Goal: Task Accomplishment & Management: Use online tool/utility

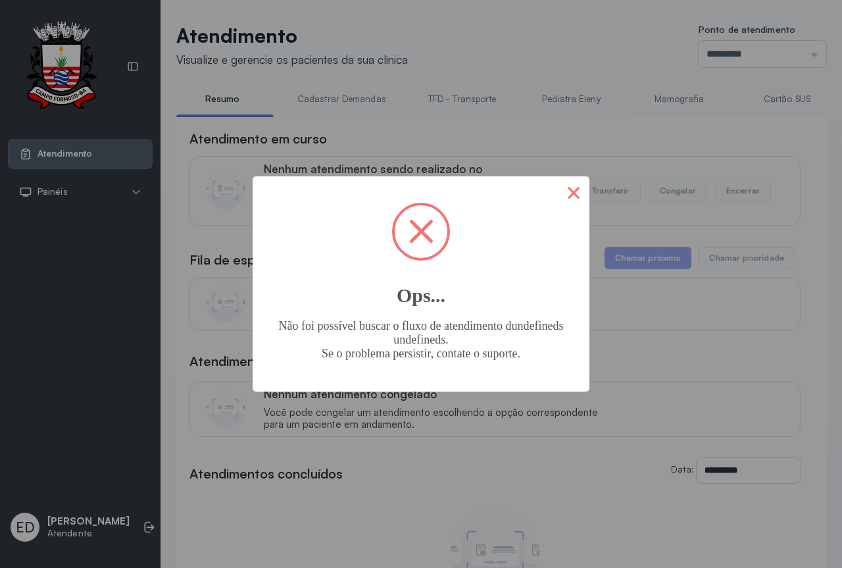
click at [582, 202] on button "×" at bounding box center [574, 192] width 32 height 32
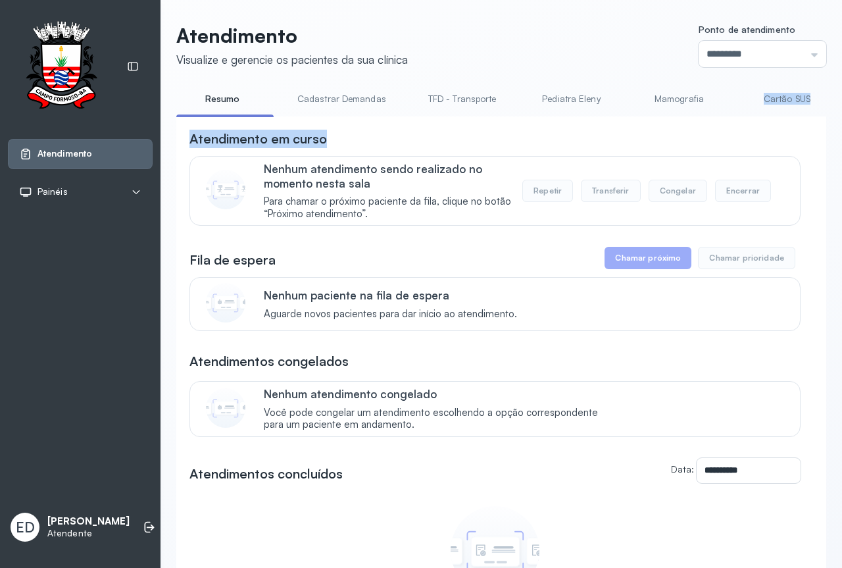
drag, startPoint x: 726, startPoint y: 123, endPoint x: 697, endPoint y: 120, distance: 28.5
click at [758, 118] on div "**********" at bounding box center [501, 406] width 650 height 636
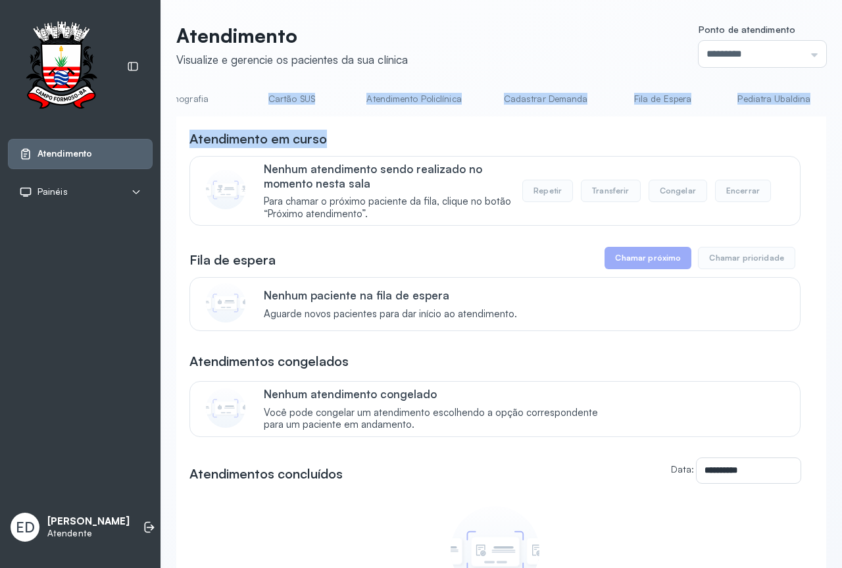
click at [408, 96] on link "Atendimento Policlínica" at bounding box center [413, 99] width 121 height 22
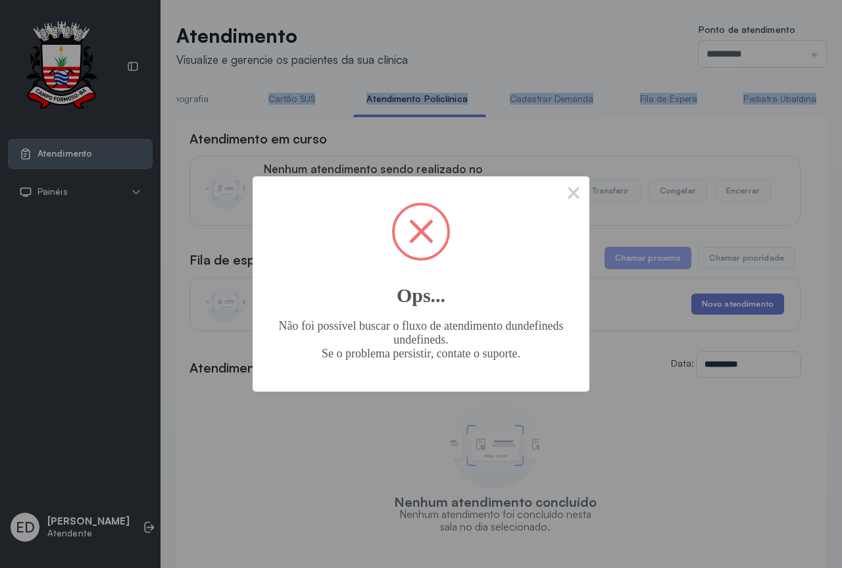
click at [424, 222] on span at bounding box center [421, 231] width 53 height 53
click at [426, 234] on span at bounding box center [421, 231] width 24 height 24
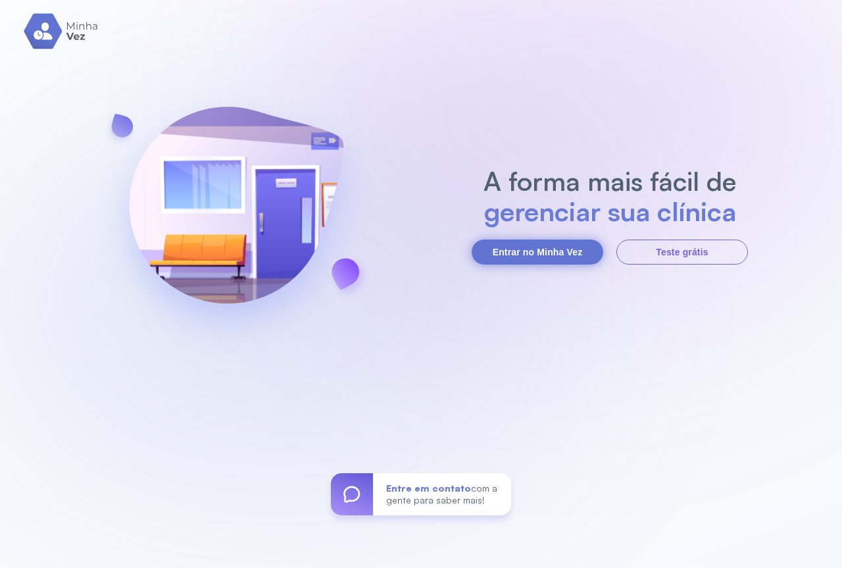
click at [549, 259] on button "Entrar no Minha Vez" at bounding box center [538, 251] width 132 height 25
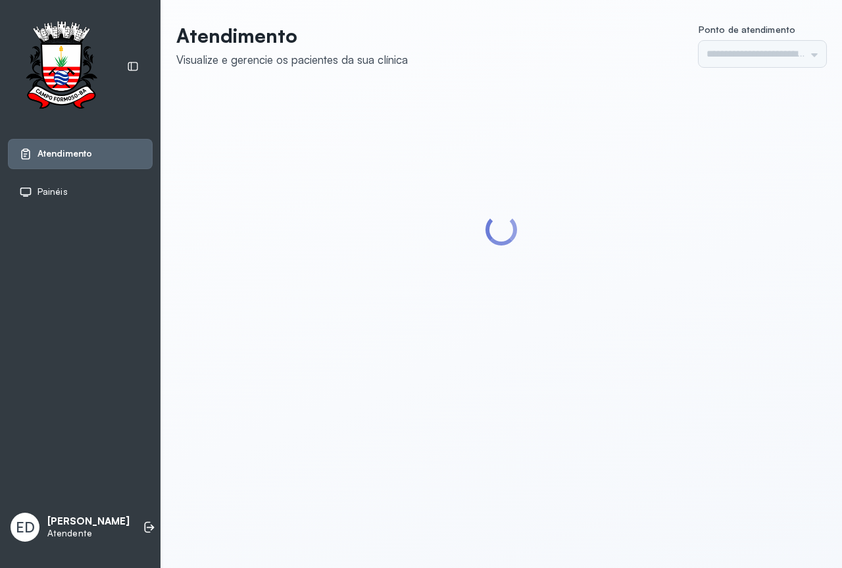
type input "*********"
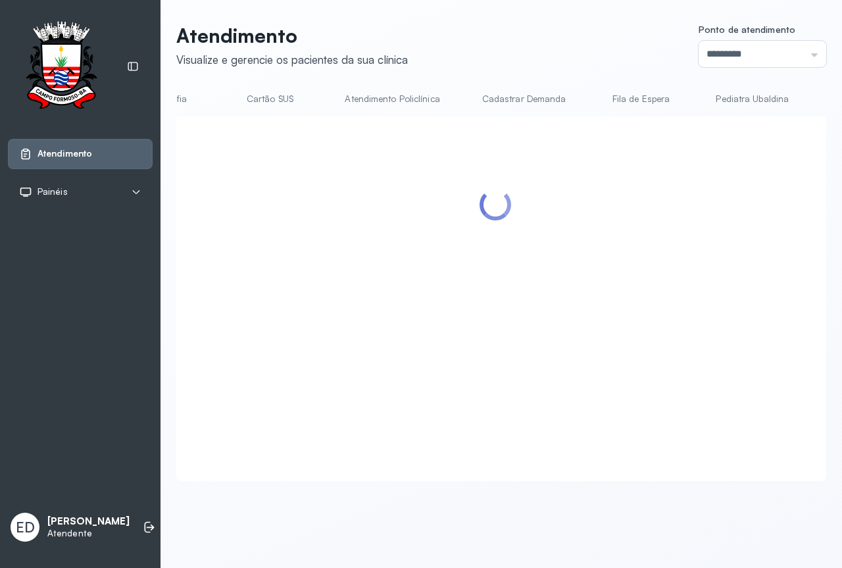
scroll to position [0, 515]
click at [371, 101] on link "Atendimento Policlínica" at bounding box center [394, 99] width 121 height 22
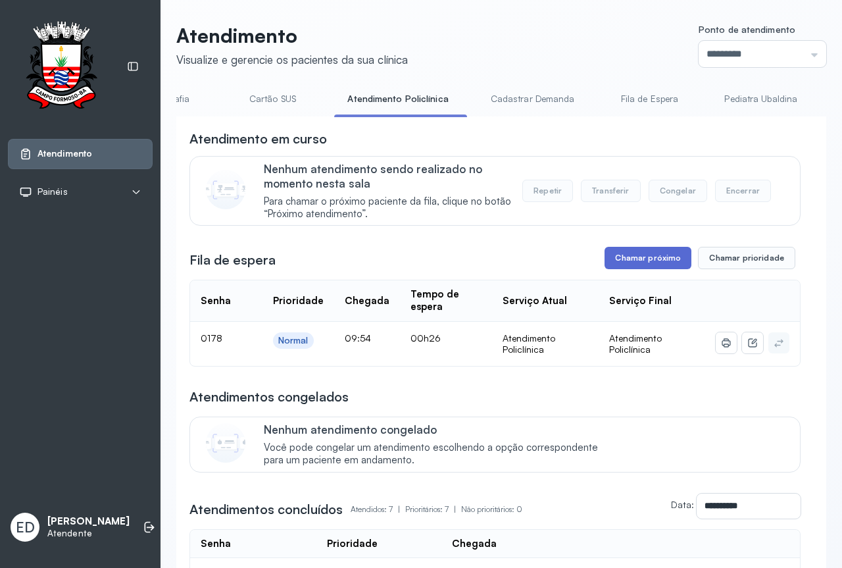
click at [672, 260] on button "Chamar próximo" at bounding box center [648, 258] width 87 height 22
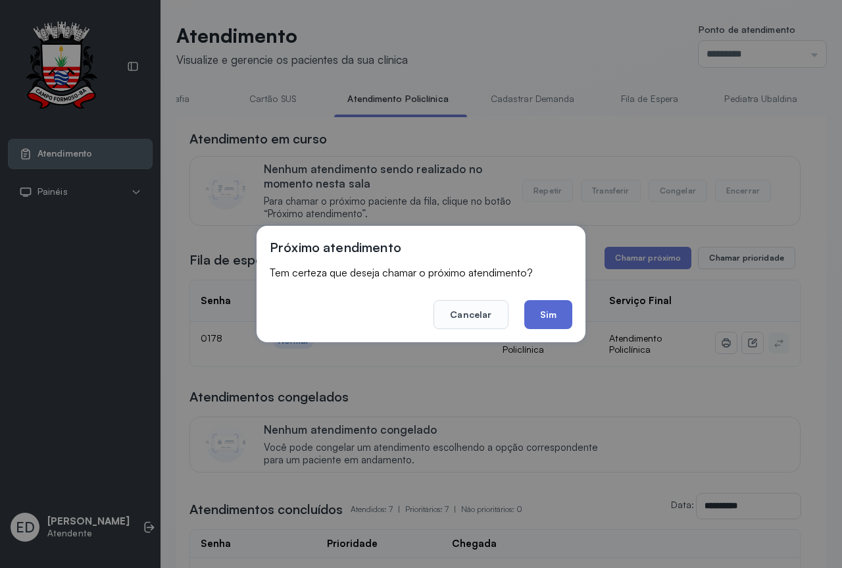
click at [557, 321] on button "Sim" at bounding box center [548, 314] width 48 height 29
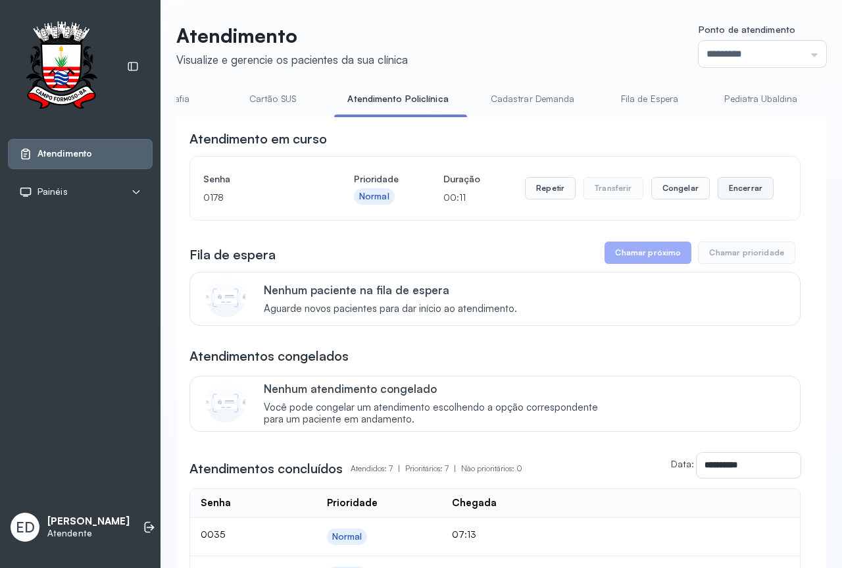
click at [745, 191] on button "Encerrar" at bounding box center [746, 188] width 56 height 22
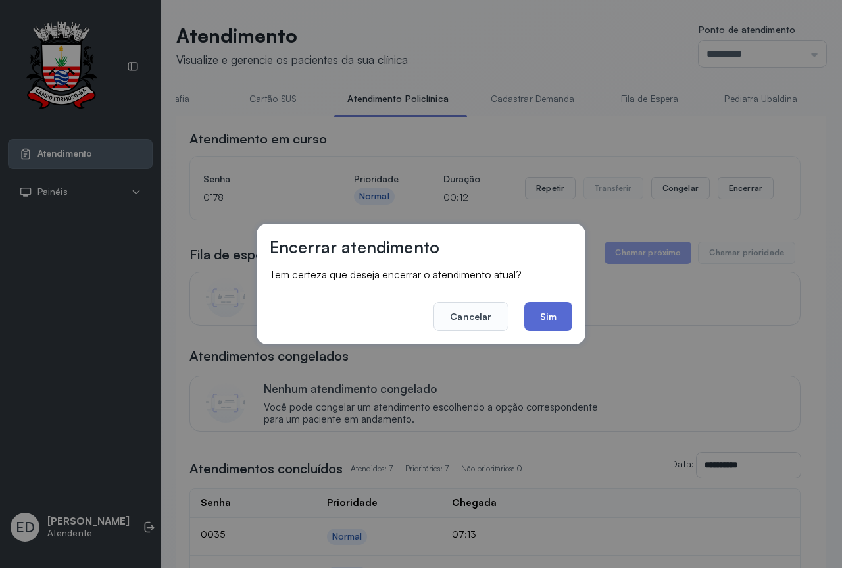
click at [569, 316] on button "Sim" at bounding box center [548, 316] width 48 height 29
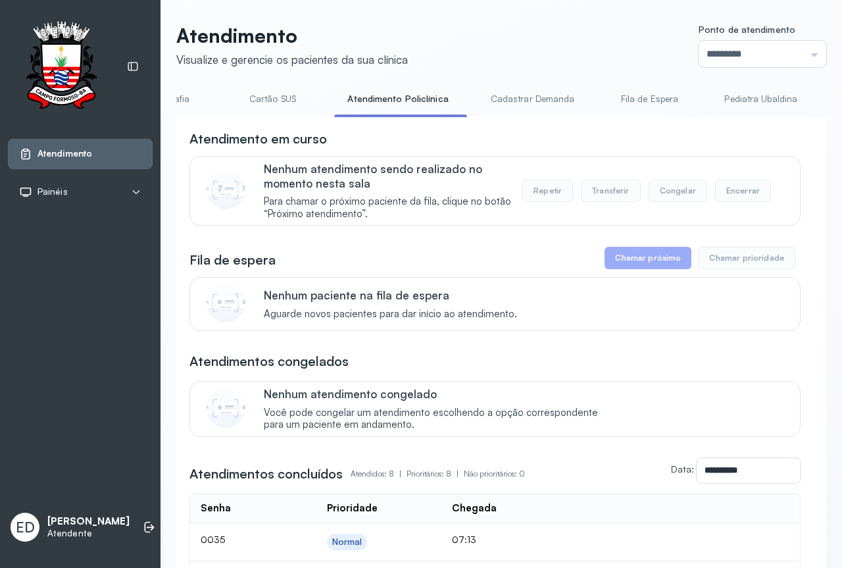
click at [472, 22] on div "Atendimento Visualize e gerencie os pacientes da sua clínica Ponto de atendimen…" at bounding box center [502, 474] width 682 height 949
click at [478, 25] on header "Atendimento Visualize e gerencie os pacientes da sua clínica Ponto de atendimen…" at bounding box center [501, 45] width 650 height 43
click at [478, 23] on div "Atendimento Visualize e gerencie os pacientes da sua clínica Ponto de atendimen…" at bounding box center [502, 474] width 682 height 949
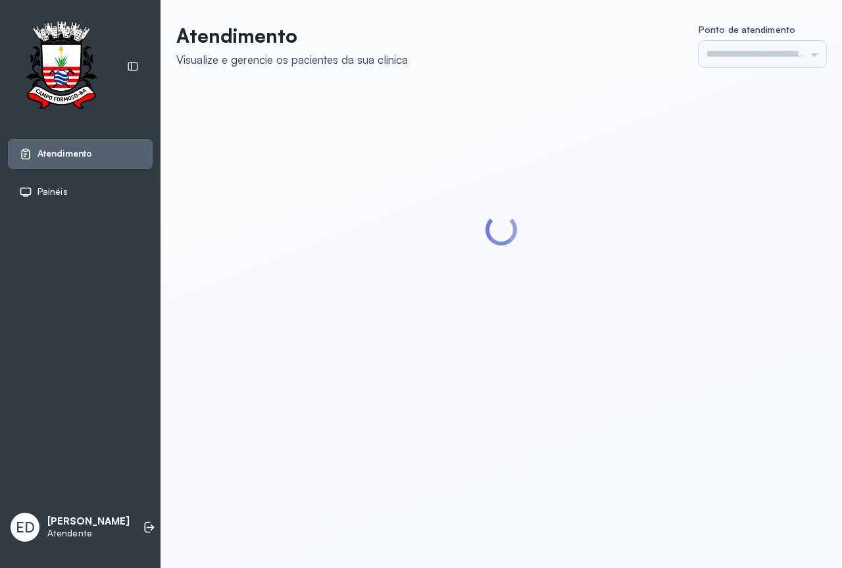
type input "*********"
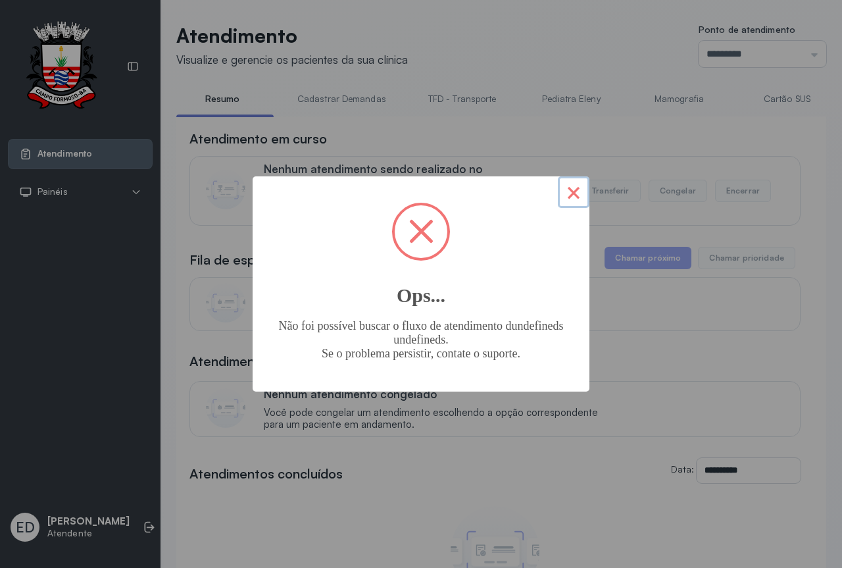
click at [574, 195] on button "×" at bounding box center [574, 192] width 32 height 32
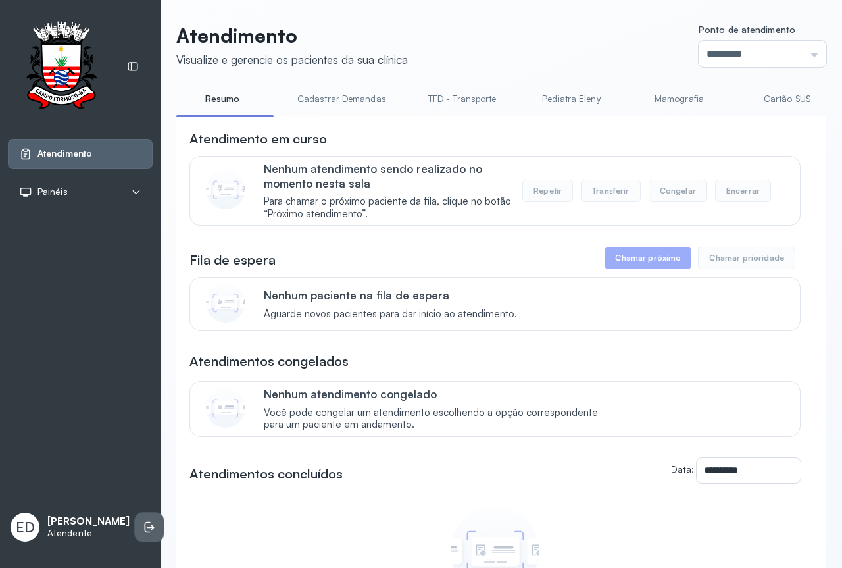
click at [143, 520] on icon at bounding box center [149, 526] width 13 height 13
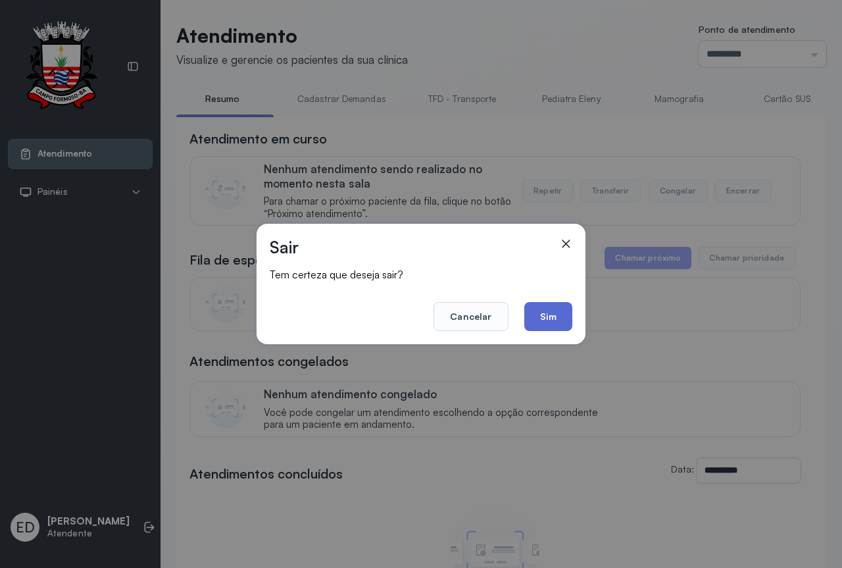
click at [549, 320] on button "Sim" at bounding box center [548, 316] width 48 height 29
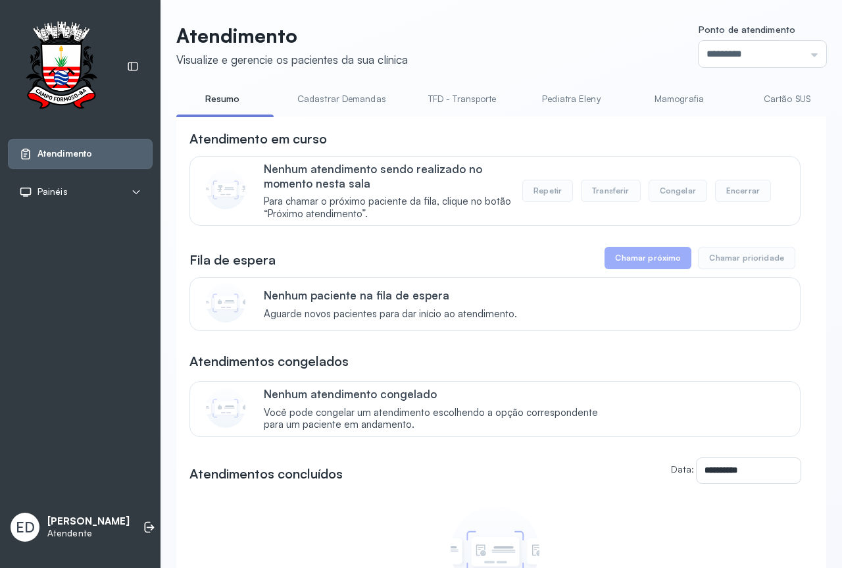
click at [582, 19] on div "**********" at bounding box center [502, 380] width 682 height 760
